Goal: Information Seeking & Learning: Find specific fact

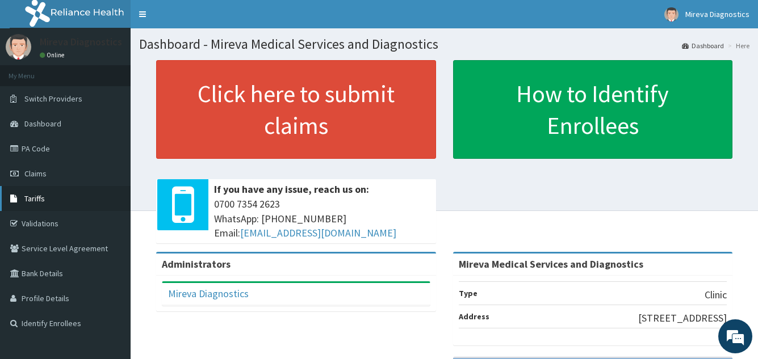
click at [47, 196] on link "Tariffs" at bounding box center [65, 198] width 131 height 25
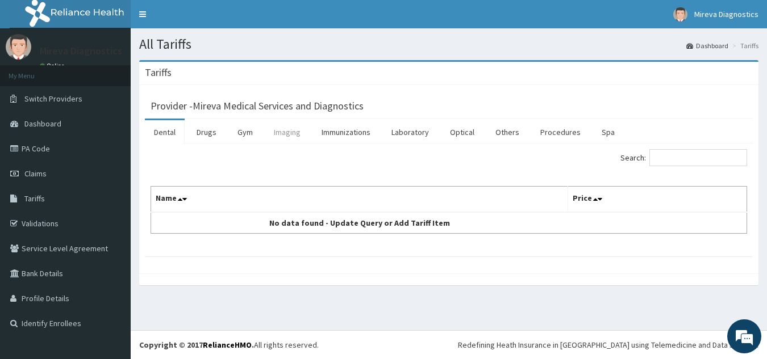
click at [288, 133] on link "Imaging" at bounding box center [287, 132] width 45 height 24
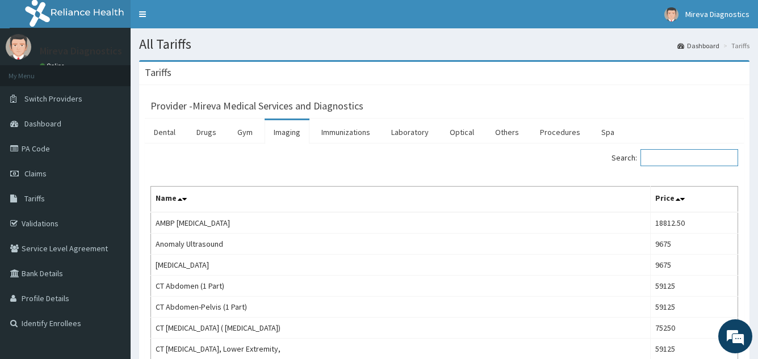
click at [692, 158] on input "Search:" at bounding box center [690, 157] width 98 height 17
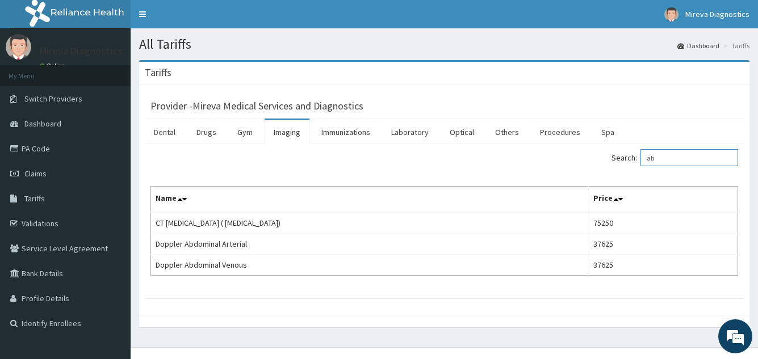
type input "a"
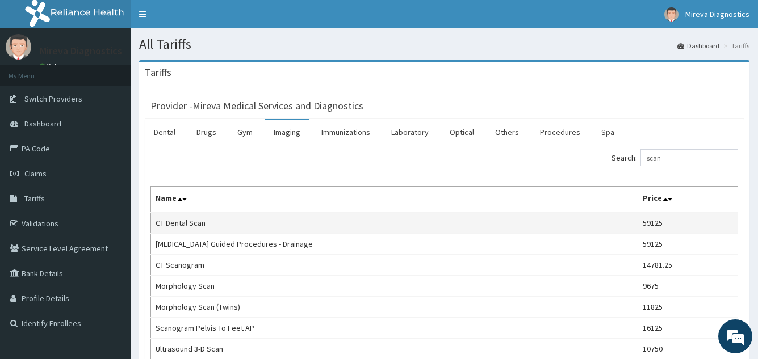
click at [732, 228] on td "59125" at bounding box center [688, 223] width 100 height 22
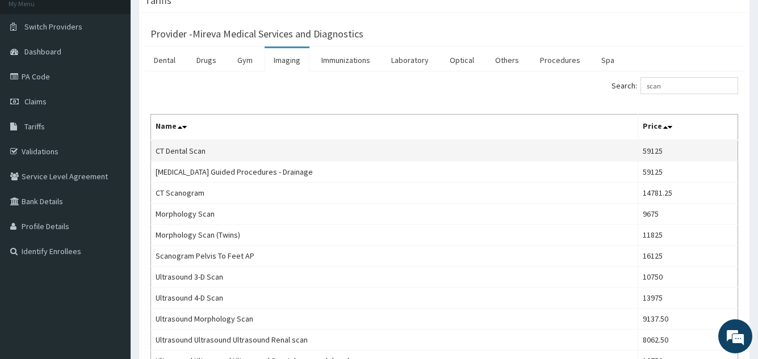
scroll to position [45, 0]
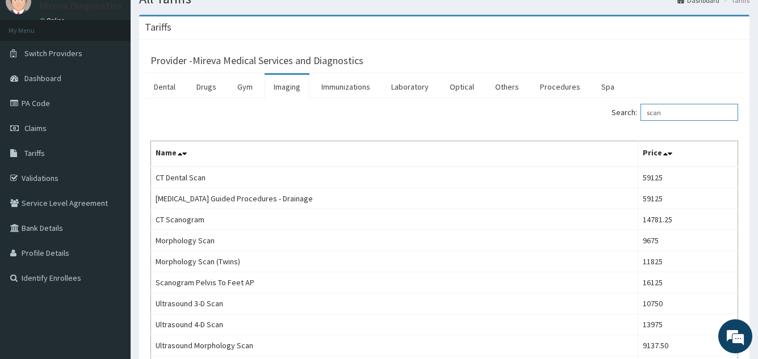
click at [682, 106] on input "scan" at bounding box center [690, 112] width 98 height 17
type input "s"
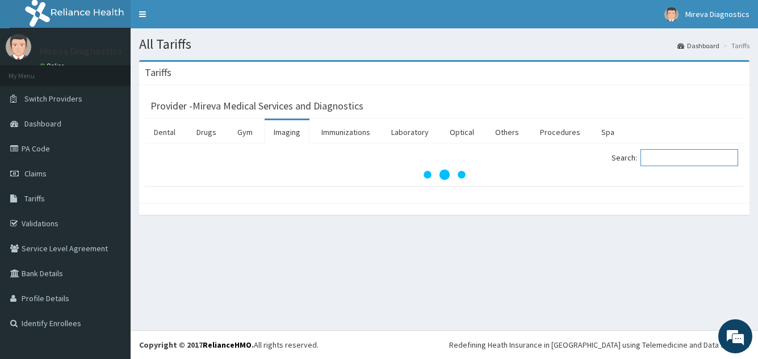
scroll to position [0, 0]
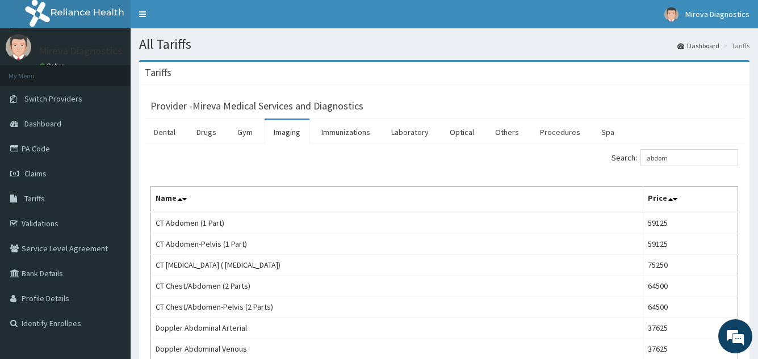
click at [742, 240] on div "Search: abdom Name Price CT Abdomen (1 Part) 59125 CT Abdomen-Pelvis (1 Part) 5…" at bounding box center [444, 347] width 599 height 407
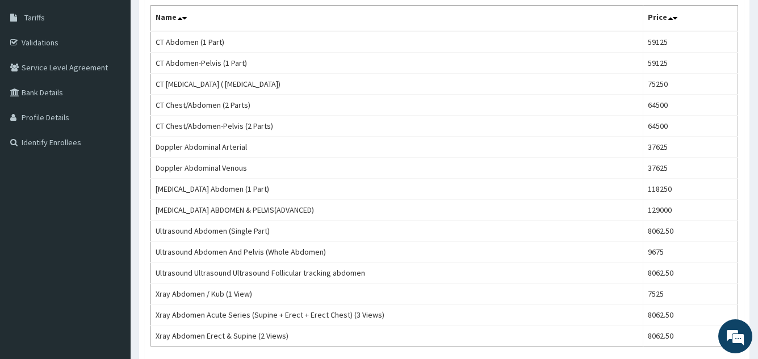
scroll to position [182, 0]
click at [744, 270] on div "Provider - Mireva Medical Services and Diagnostics Dental Drugs Gym Imaging Imm…" at bounding box center [444, 144] width 610 height 483
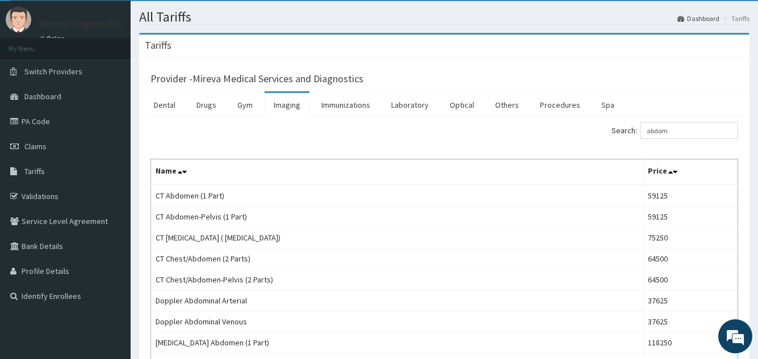
scroll to position [0, 0]
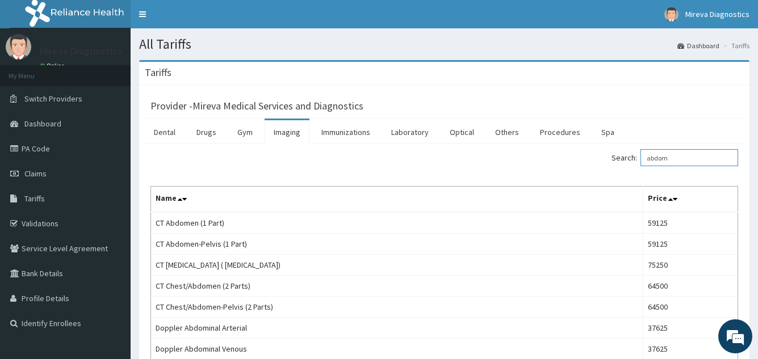
click at [697, 154] on input "abdom" at bounding box center [690, 157] width 98 height 17
type input "a"
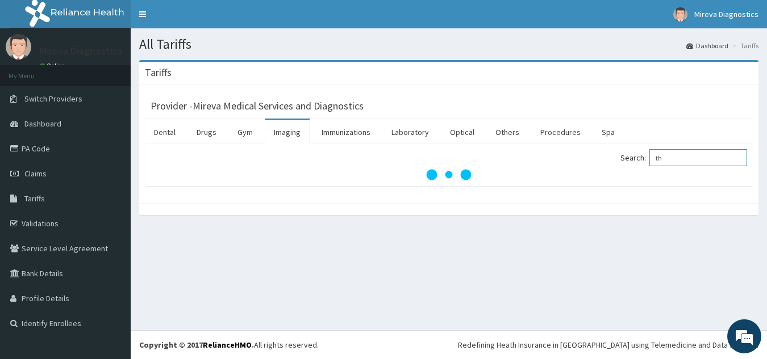
type input "t"
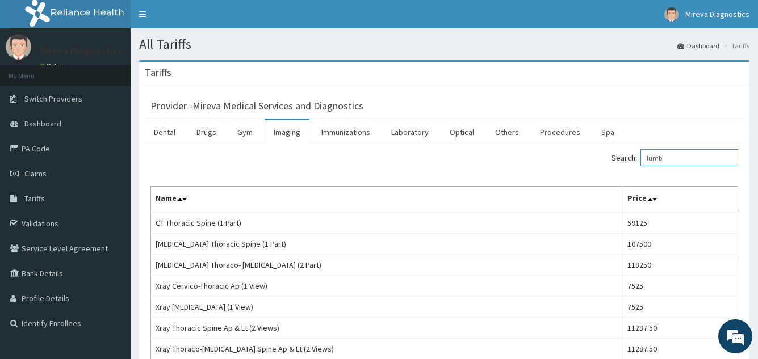
type input "lumb"
click at [739, 227] on div "Search: lumb Name Price CT Thoracic Spine (1 Part) 59125 [MEDICAL_DATA] Thoraci…" at bounding box center [444, 263] width 599 height 239
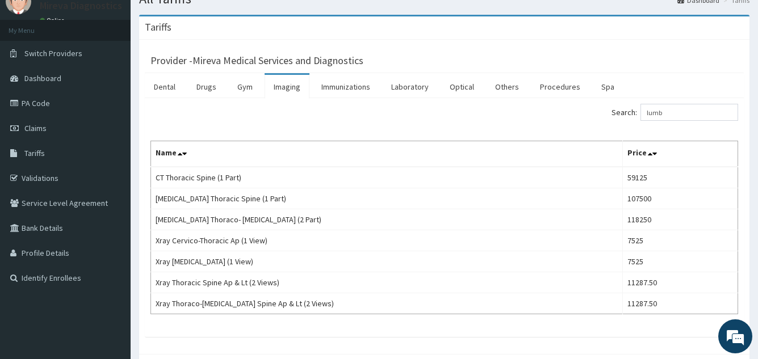
scroll to position [68, 0]
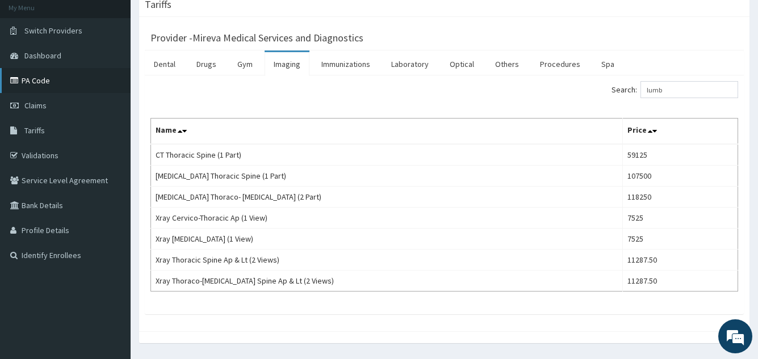
click at [36, 75] on link "PA Code" at bounding box center [65, 80] width 131 height 25
click at [43, 77] on link "PA Code" at bounding box center [65, 80] width 131 height 25
